Goal: Task Accomplishment & Management: Complete application form

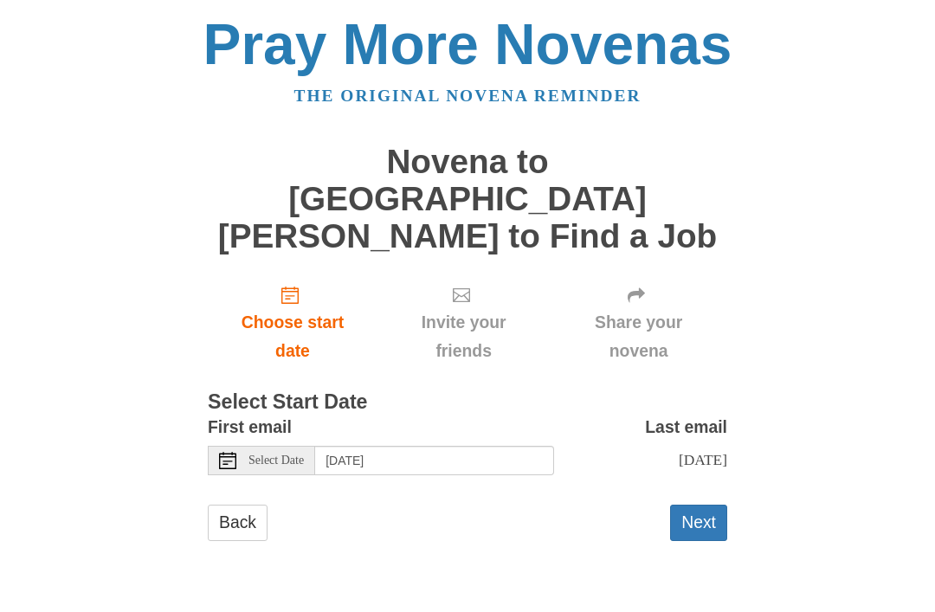
click at [693, 505] on button "Next" at bounding box center [698, 522] width 57 height 35
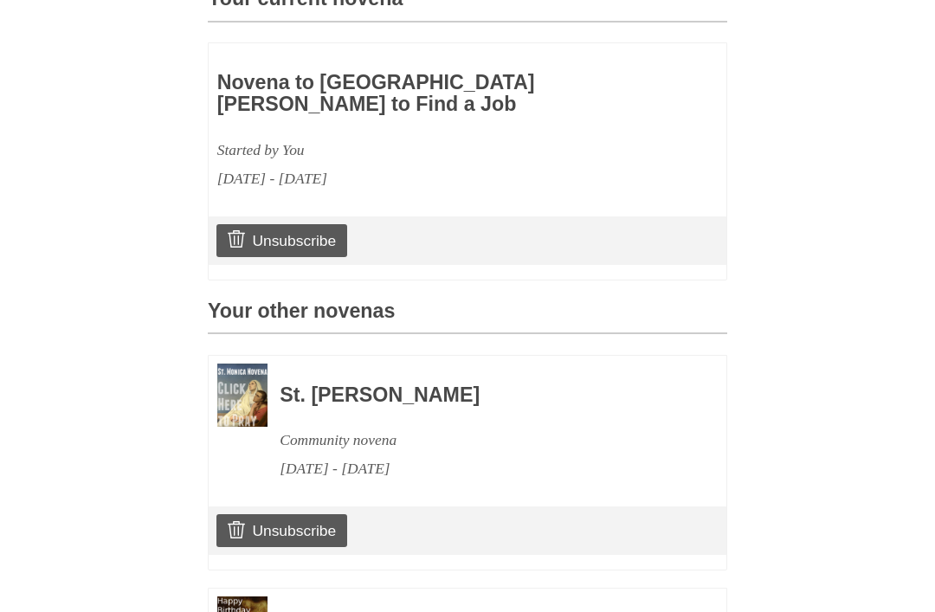
scroll to position [570, 0]
click at [263, 513] on link "Unsubscribe" at bounding box center [281, 529] width 131 height 33
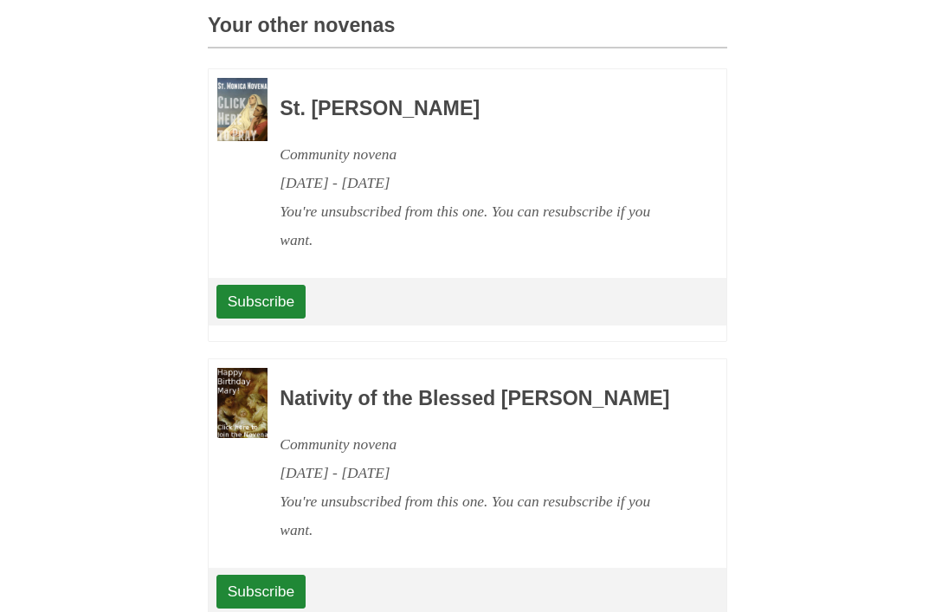
scroll to position [947, 0]
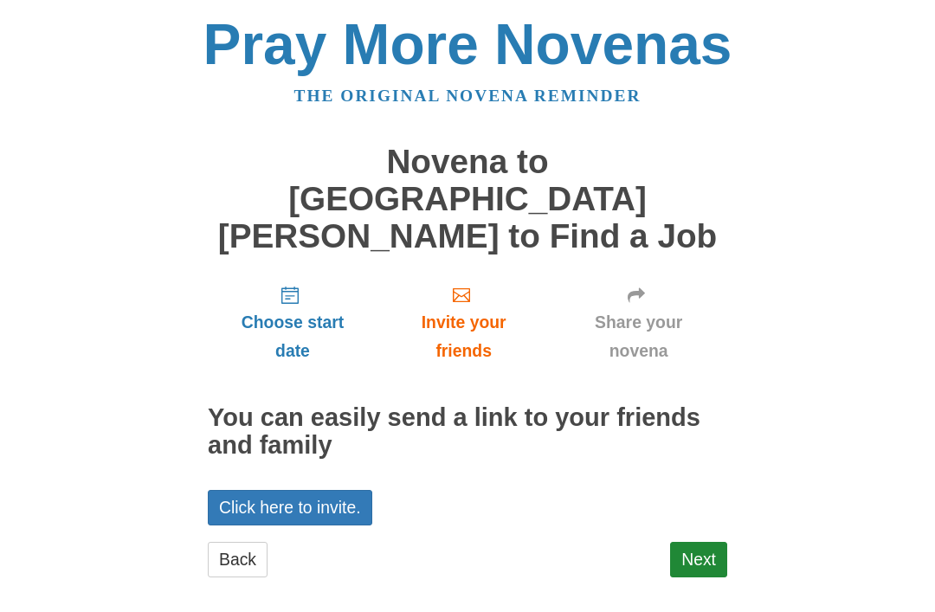
click at [692, 542] on link "Next" at bounding box center [698, 559] width 57 height 35
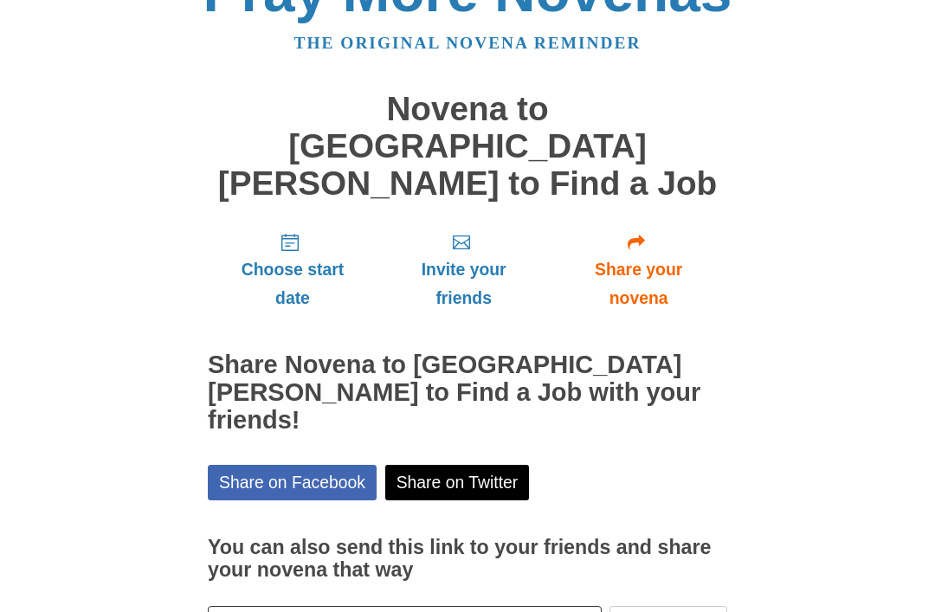
scroll to position [57, 0]
